Goal: Navigation & Orientation: Understand site structure

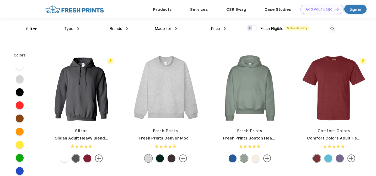
scroll to position [0, 0]
click at [74, 28] on div "Type" at bounding box center [71, 28] width 15 height 6
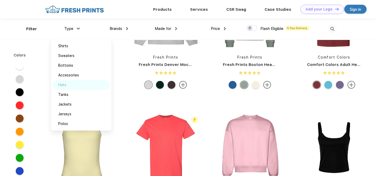
scroll to position [0, 0]
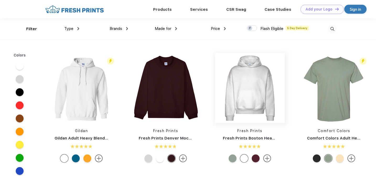
scroll to position [0, 0]
click at [77, 28] on img at bounding box center [78, 28] width 2 height 3
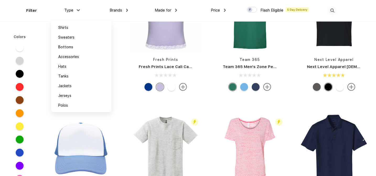
scroll to position [2171, 0]
